Goal: Task Accomplishment & Management: Use online tool/utility

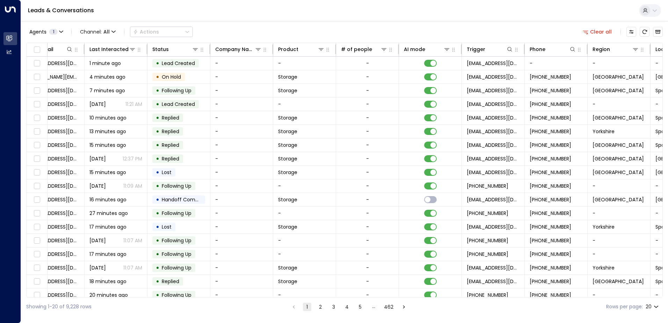
scroll to position [0, 142]
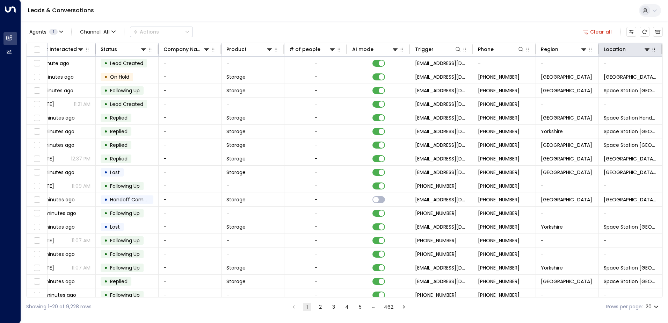
click at [650, 52] on button "button" at bounding box center [653, 49] width 7 height 7
click at [646, 51] on icon at bounding box center [647, 49] width 6 height 6
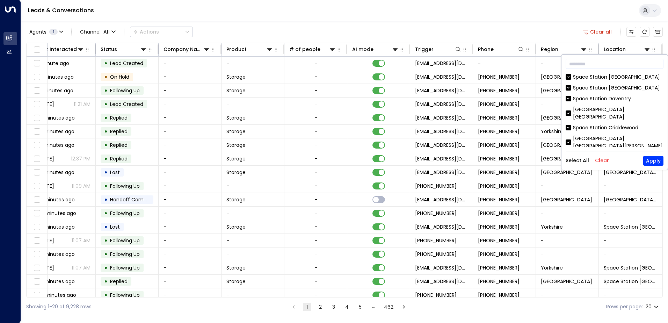
click at [599, 162] on button "Clear" at bounding box center [602, 160] width 14 height 6
click at [604, 153] on div "[GEOGRAPHIC_DATA]" at bounding box center [598, 156] width 51 height 7
click at [649, 159] on button "Apply" at bounding box center [653, 161] width 20 height 10
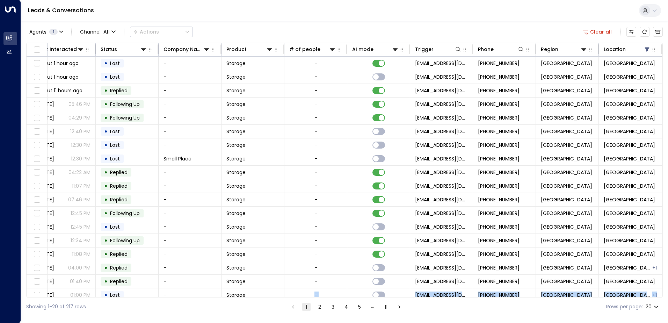
scroll to position [34, 142]
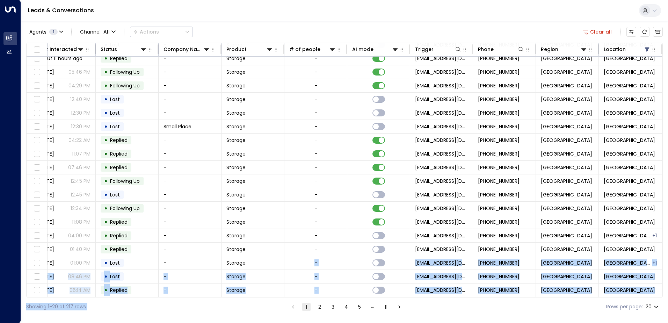
drag, startPoint x: 247, startPoint y: 297, endPoint x: 187, endPoint y: 297, distance: 60.1
click at [187, 297] on div "Agents 1 Channel: All Actions Clear all Lead Name Lead Email Last Interacted St…" at bounding box center [344, 168] width 636 height 295
drag, startPoint x: 187, startPoint y: 297, endPoint x: 190, endPoint y: 303, distance: 6.2
click at [187, 307] on div "Showing 1-20 of 217 rows 1 2 3 4 5 … 11 Rows per page: 20 **" at bounding box center [344, 306] width 636 height 19
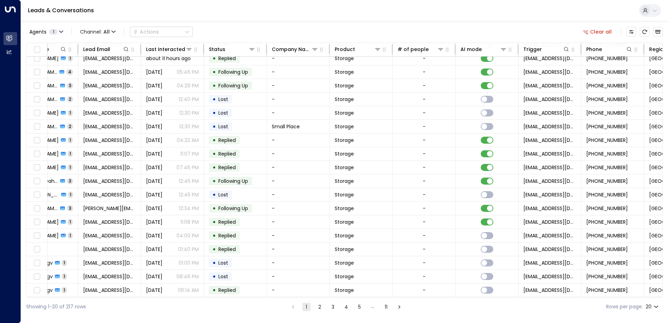
scroll to position [34, 0]
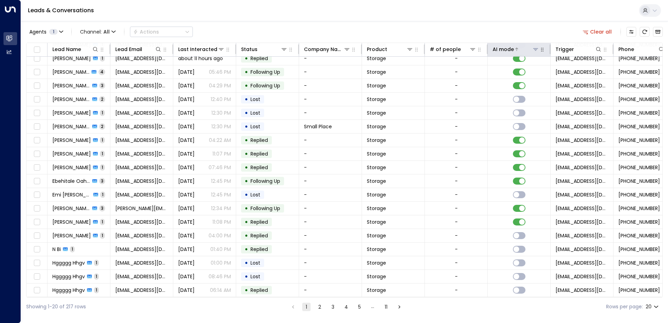
click at [520, 50] on div at bounding box center [526, 49] width 25 height 7
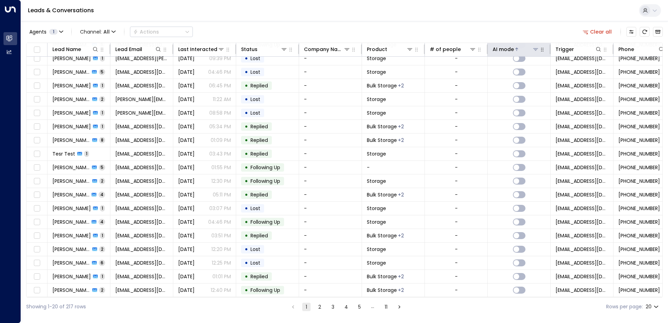
click at [518, 49] on div at bounding box center [526, 49] width 25 height 7
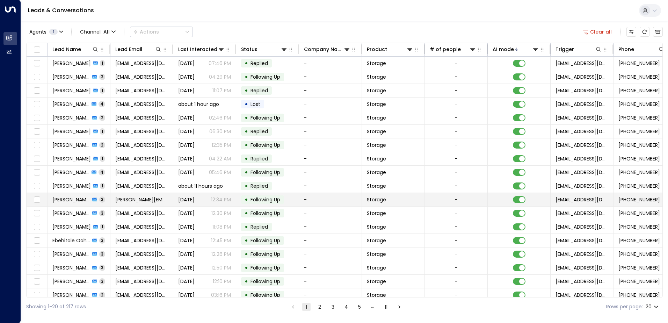
click at [71, 199] on span "[PERSON_NAME] Blog" at bounding box center [71, 199] width 38 height 7
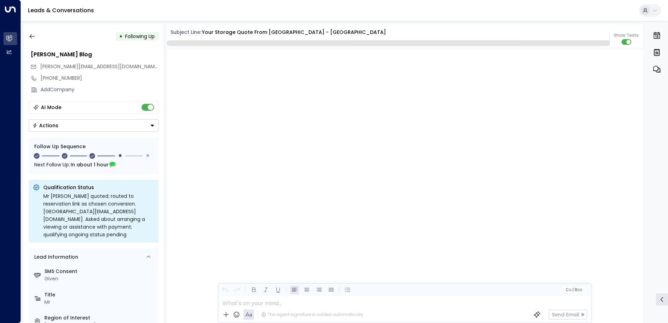
scroll to position [635, 0]
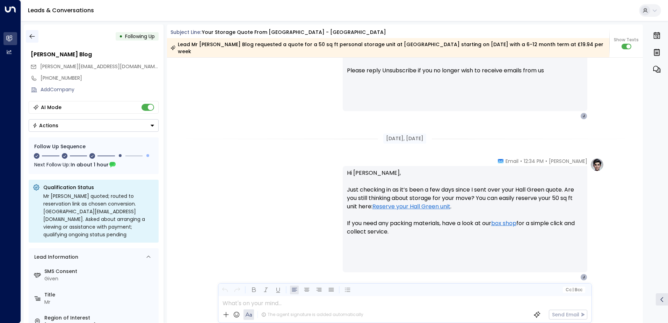
click at [32, 35] on icon "button" at bounding box center [32, 36] width 7 height 7
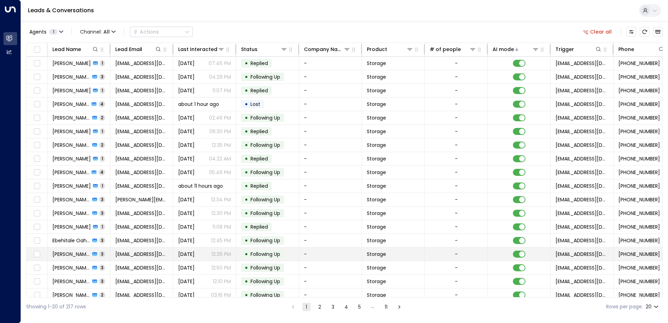
click at [79, 256] on span "[PERSON_NAME]" at bounding box center [71, 253] width 38 height 7
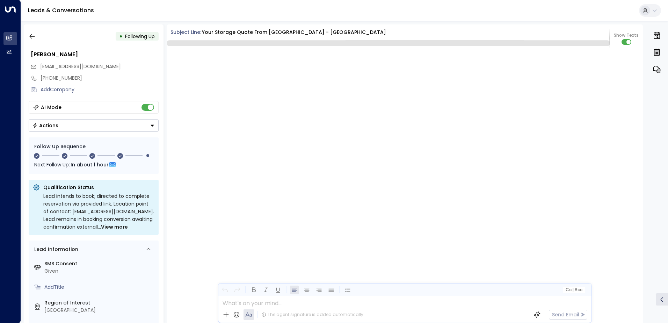
scroll to position [1118, 0]
